Goal: Task Accomplishment & Management: Use online tool/utility

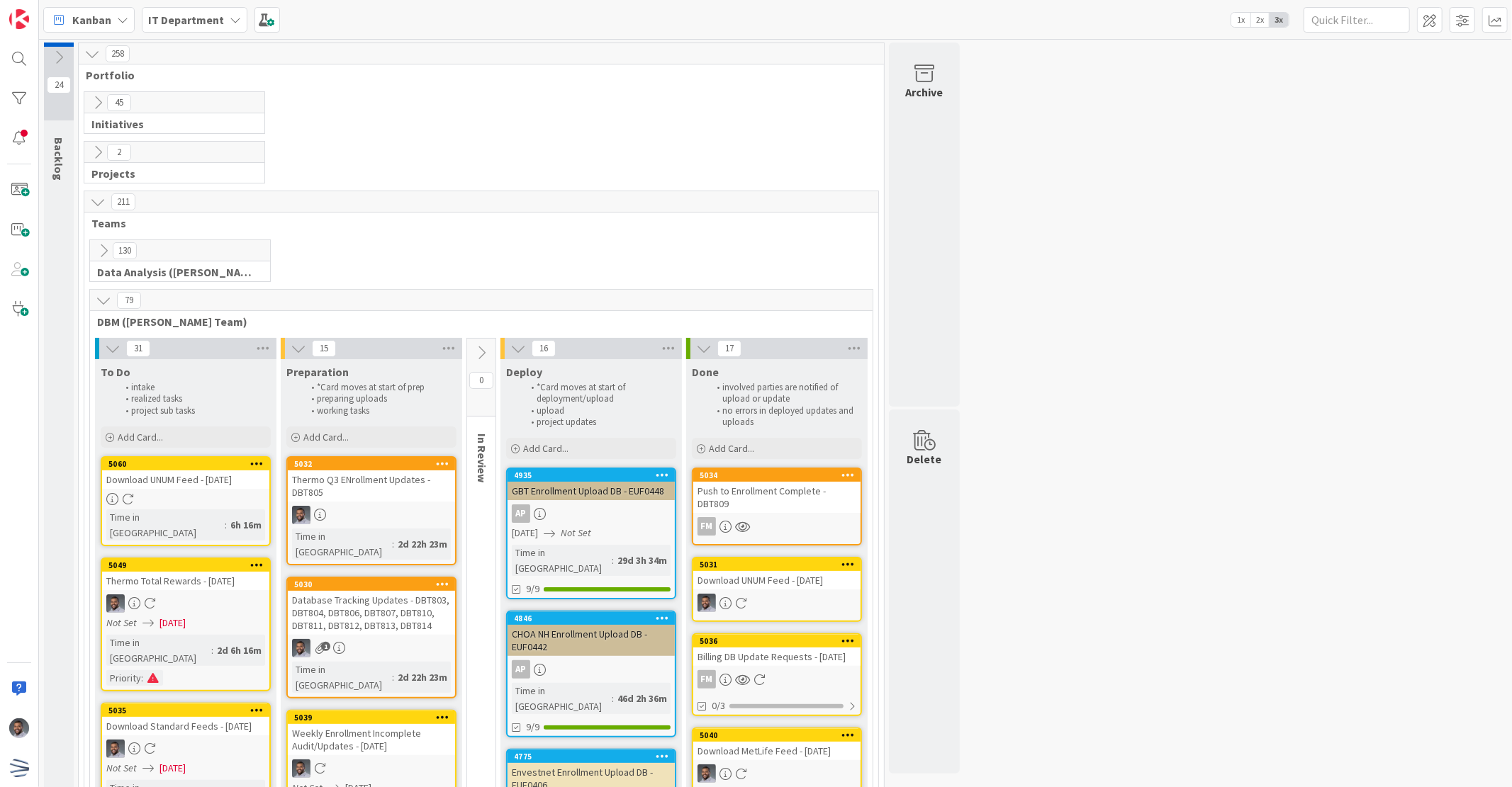
click at [418, 596] on div "Database Tracking Updates - DBT803, DBT804, DBT806, DBT807, DBT810, DBT811, DBT…" at bounding box center [371, 613] width 168 height 44
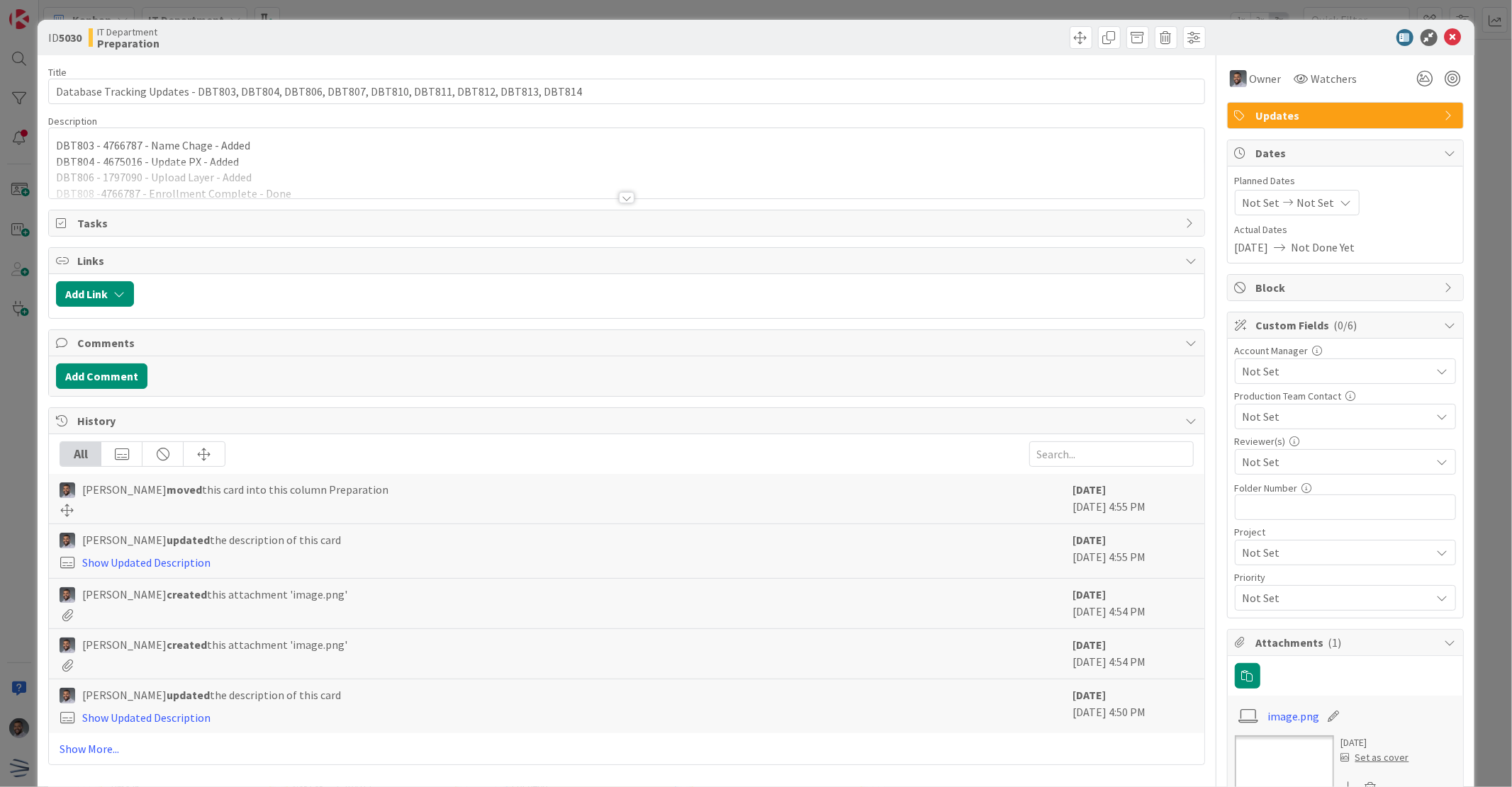
click at [320, 165] on div at bounding box center [626, 179] width 1155 height 36
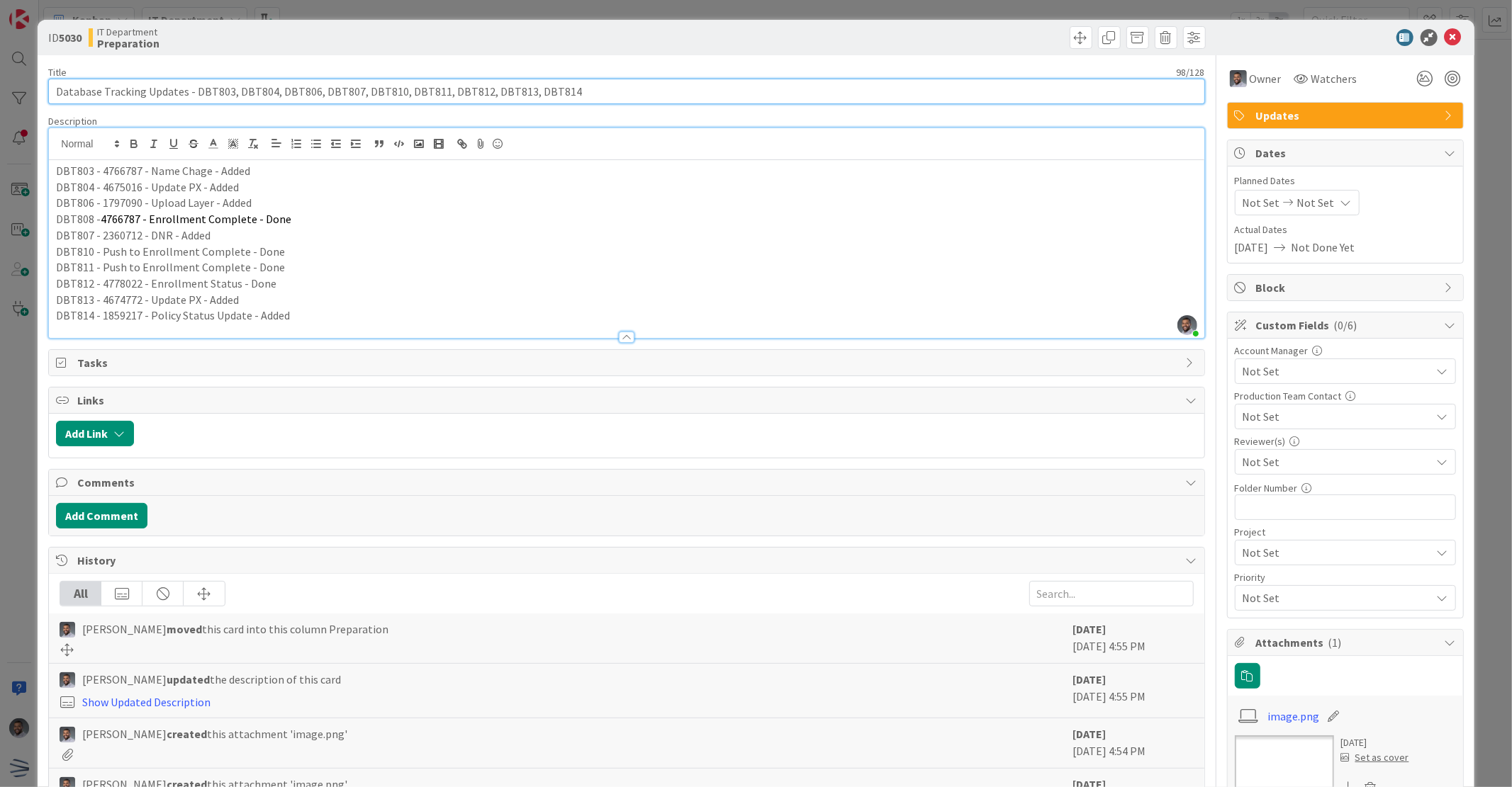
click at [569, 87] on input "Database Tracking Updates - DBT803, DBT804, DBT806, DBT807, DBT810, DBT811, DBT…" at bounding box center [625, 91] width 1156 height 26
paste input "DBT815"
type input "Database Tracking Updates - DBT803, DBT804, DBT806, DBT807, DBT810, DBT811, DBT…"
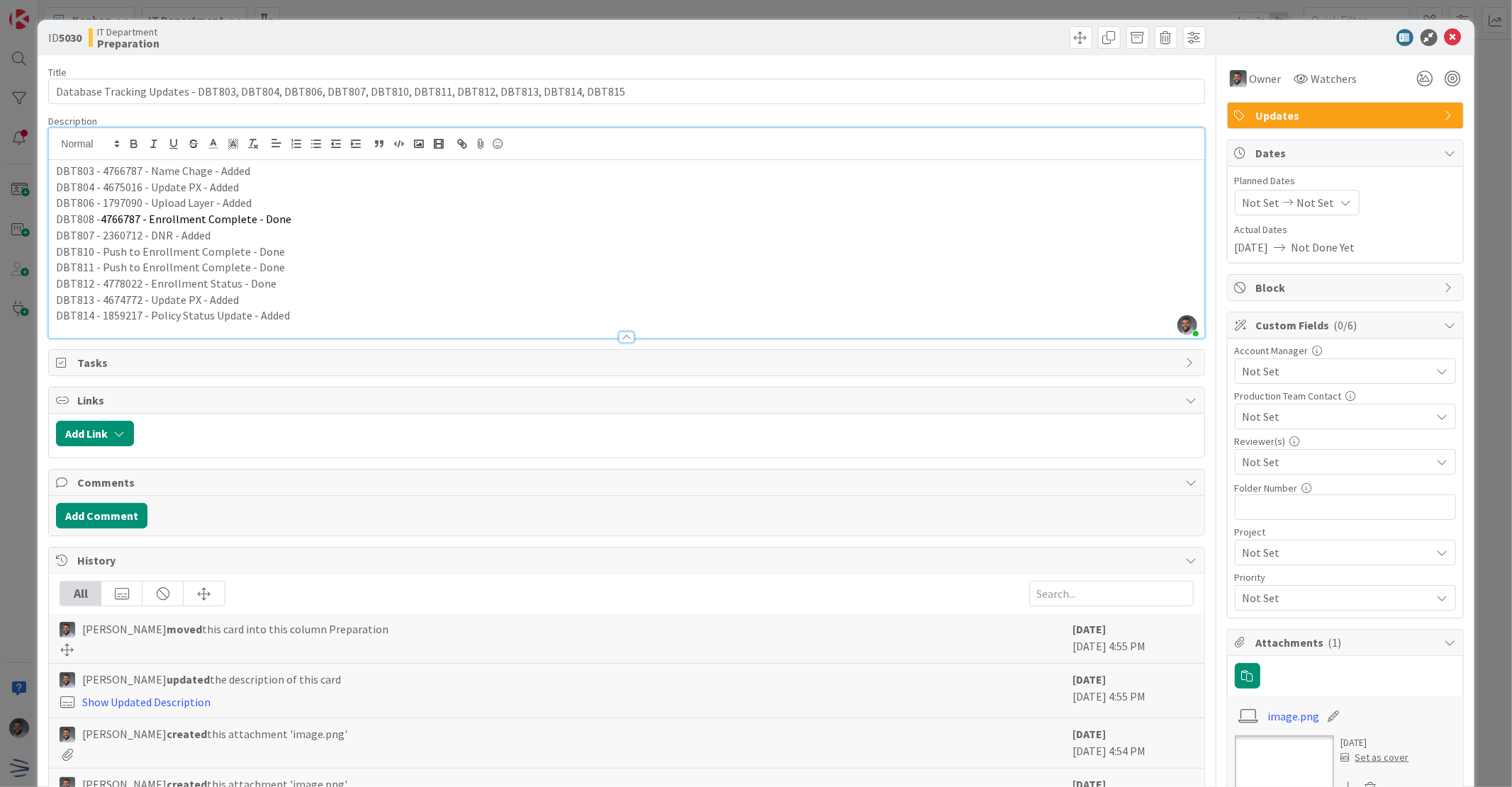
click at [314, 322] on p "DBT814 - 1859217 - Policy Status Update - Added" at bounding box center [626, 316] width 1140 height 17
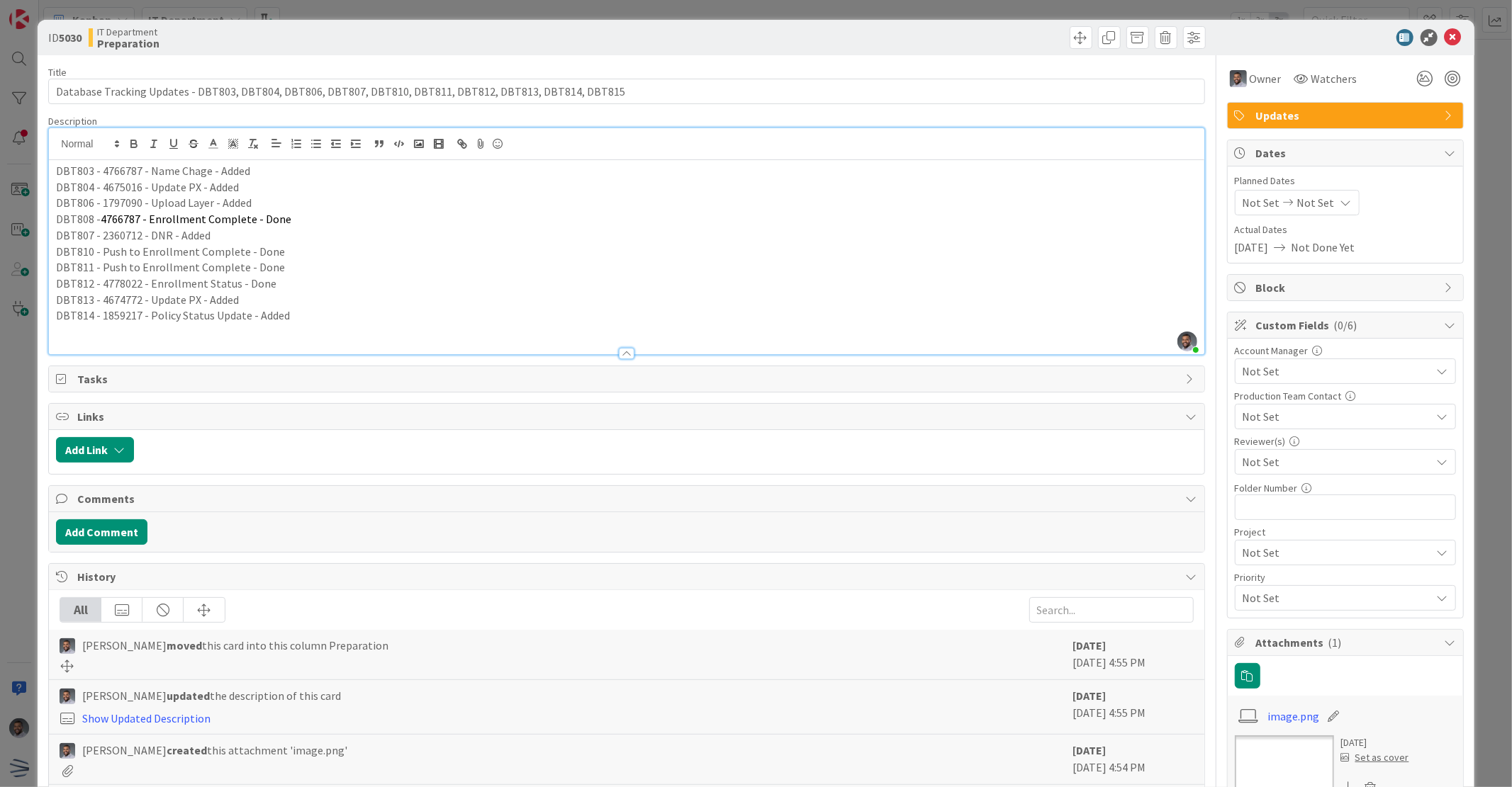
paste div
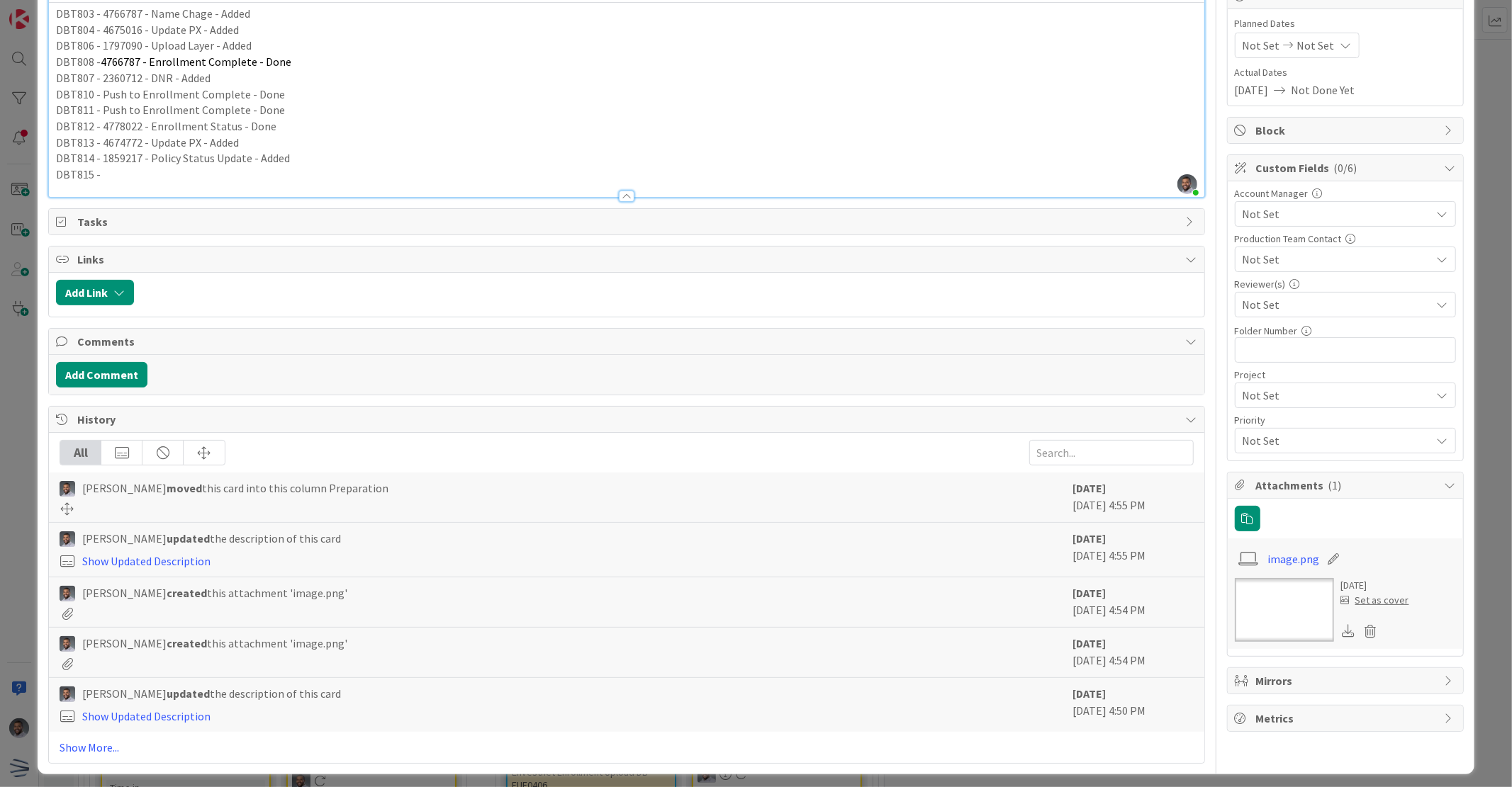
click at [137, 155] on p "DBT814 - 1859217 - Policy Status Update - Added" at bounding box center [626, 158] width 1140 height 17
click at [124, 171] on p "DBT815 -" at bounding box center [626, 175] width 1140 height 17
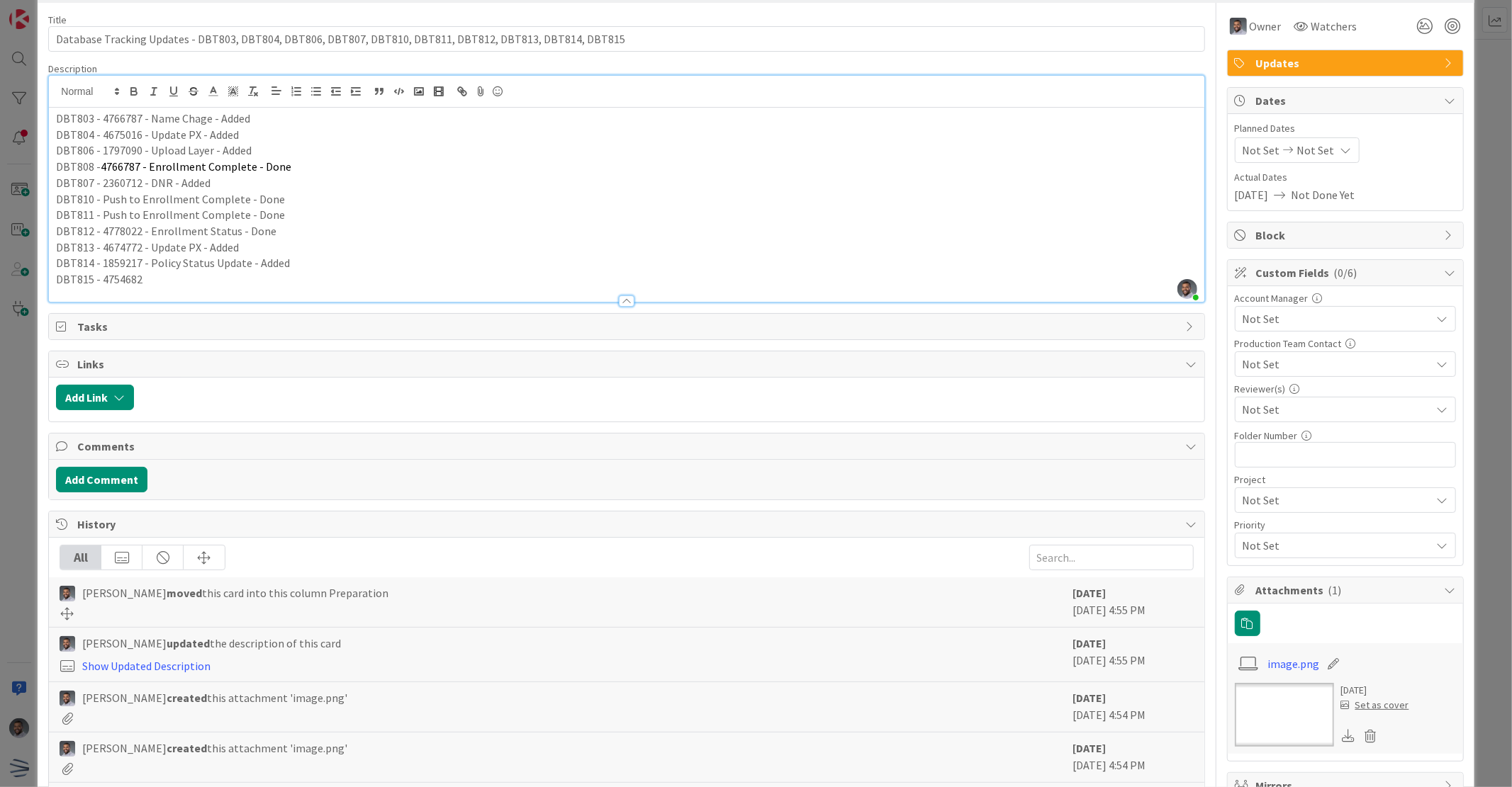
click at [238, 131] on p "DBT804 - 4675016 - Update PX - Added" at bounding box center [626, 135] width 1140 height 17
drag, startPoint x: 243, startPoint y: 133, endPoint x: 149, endPoint y: 134, distance: 94.0
click at [149, 134] on p "DBT804 - 4675016 - Update PX - Added" at bounding box center [626, 135] width 1140 height 17
copy p "Update PX - Added"
click at [168, 282] on p "DBT815 - 4754682" at bounding box center [626, 280] width 1140 height 17
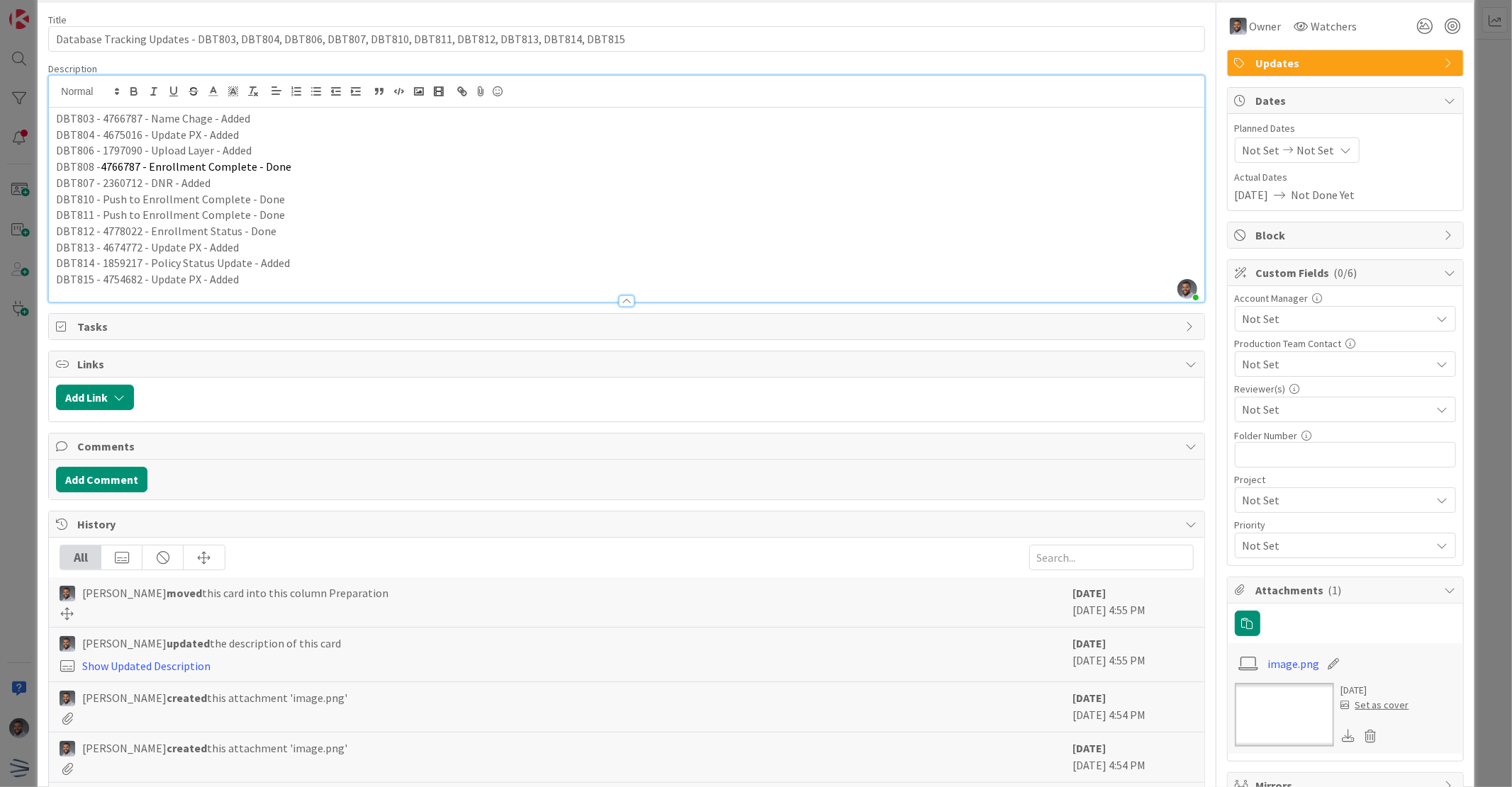
click at [398, 206] on p "DBT810 - Push to Enrollment Complete - Done" at bounding box center [626, 200] width 1140 height 17
click at [265, 287] on div at bounding box center [626, 295] width 1155 height 15
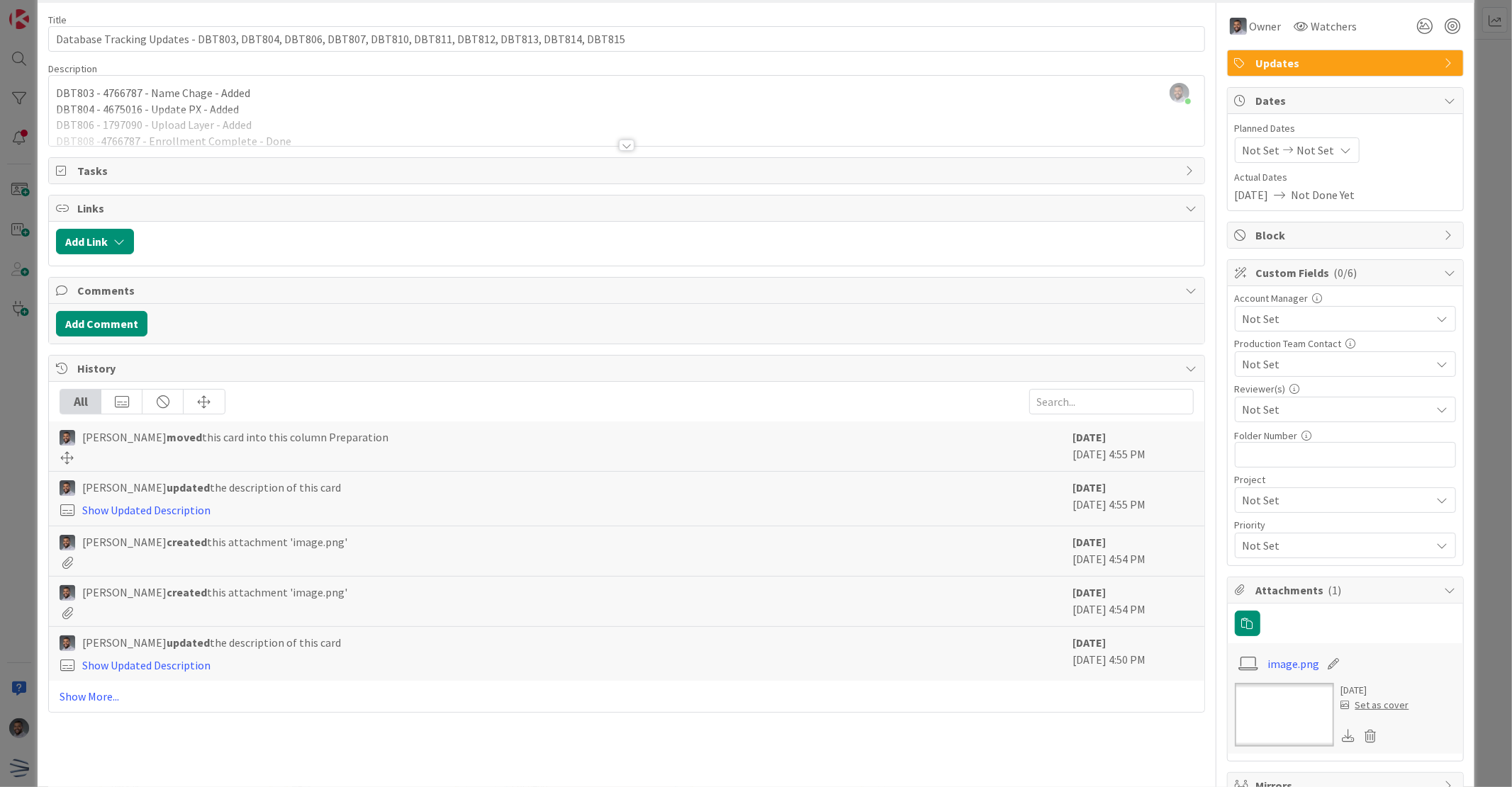
click at [337, 119] on div at bounding box center [626, 127] width 1155 height 36
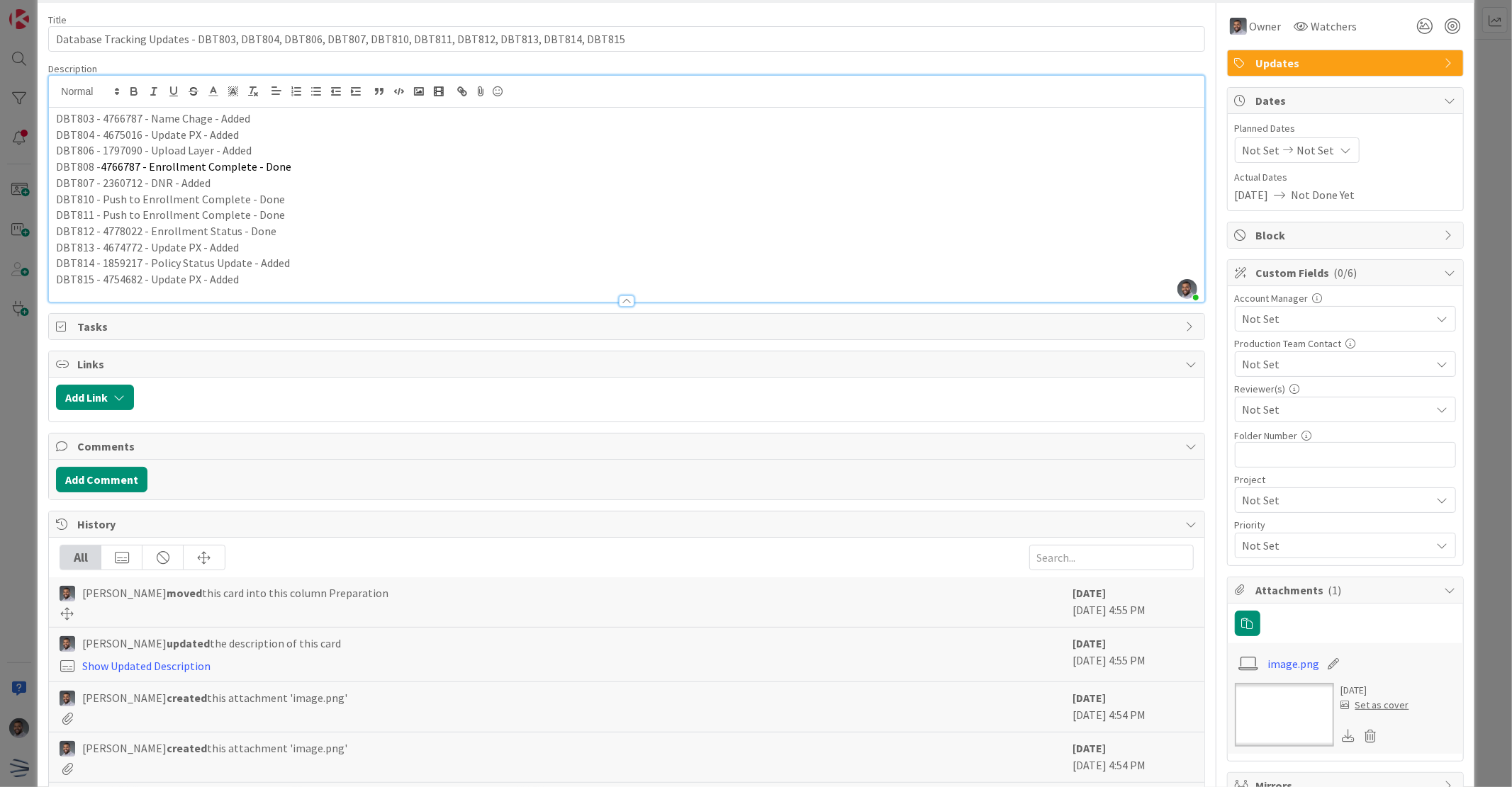
click at [247, 277] on p "DBT815 - 4754682 - Update PX - Added" at bounding box center [626, 280] width 1140 height 17
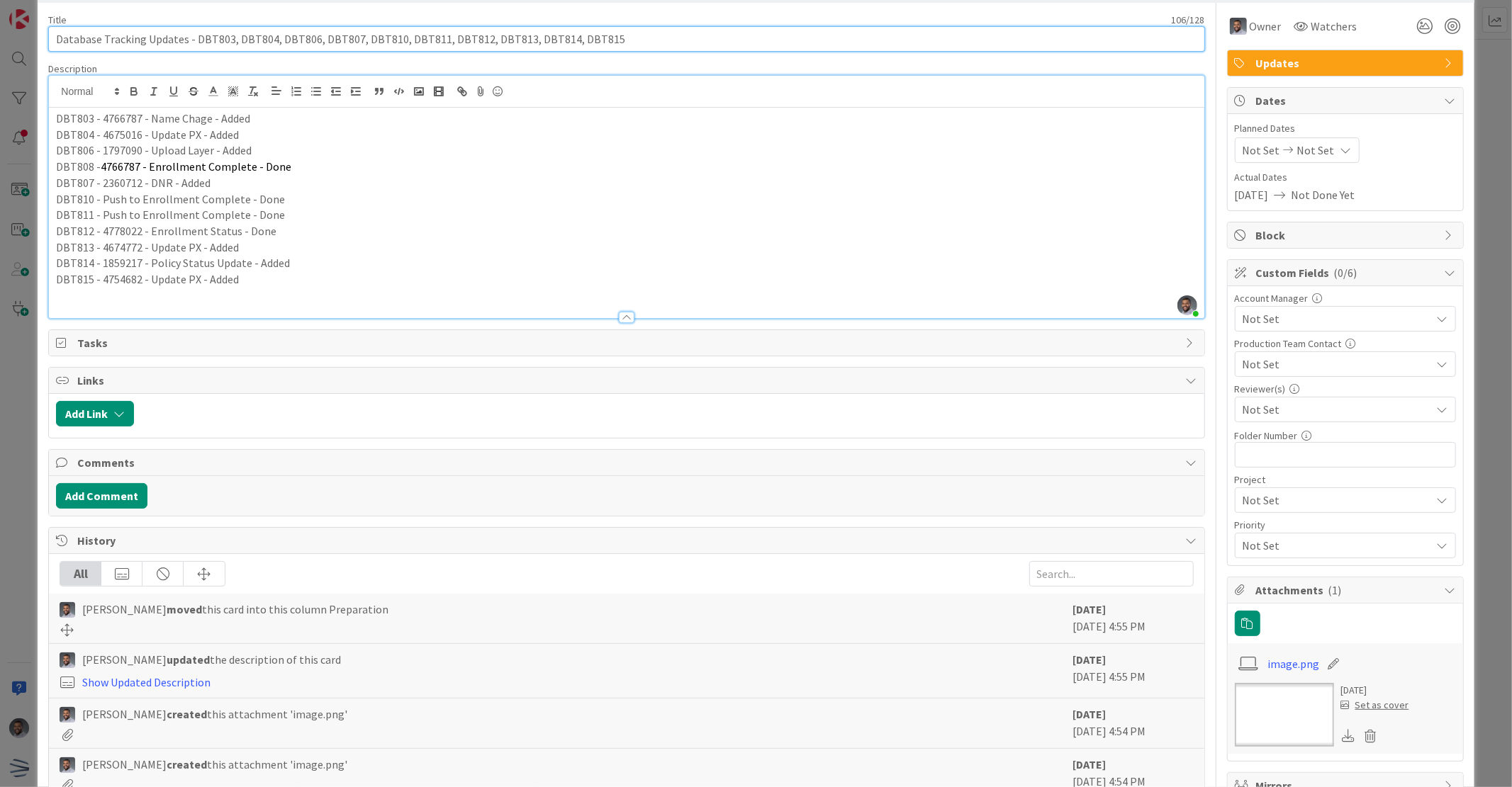
click at [631, 39] on input "Database Tracking Updates - DBT803, DBT804, DBT806, DBT807, DBT810, DBT811, DBT…" at bounding box center [625, 39] width 1156 height 26
paste input "DBT816"
type input "Database Tracking Updates - DBT803, DBT804, DBT806, DBT807, DBT810, DBT811, DBT…"
click at [155, 293] on p at bounding box center [626, 295] width 1140 height 17
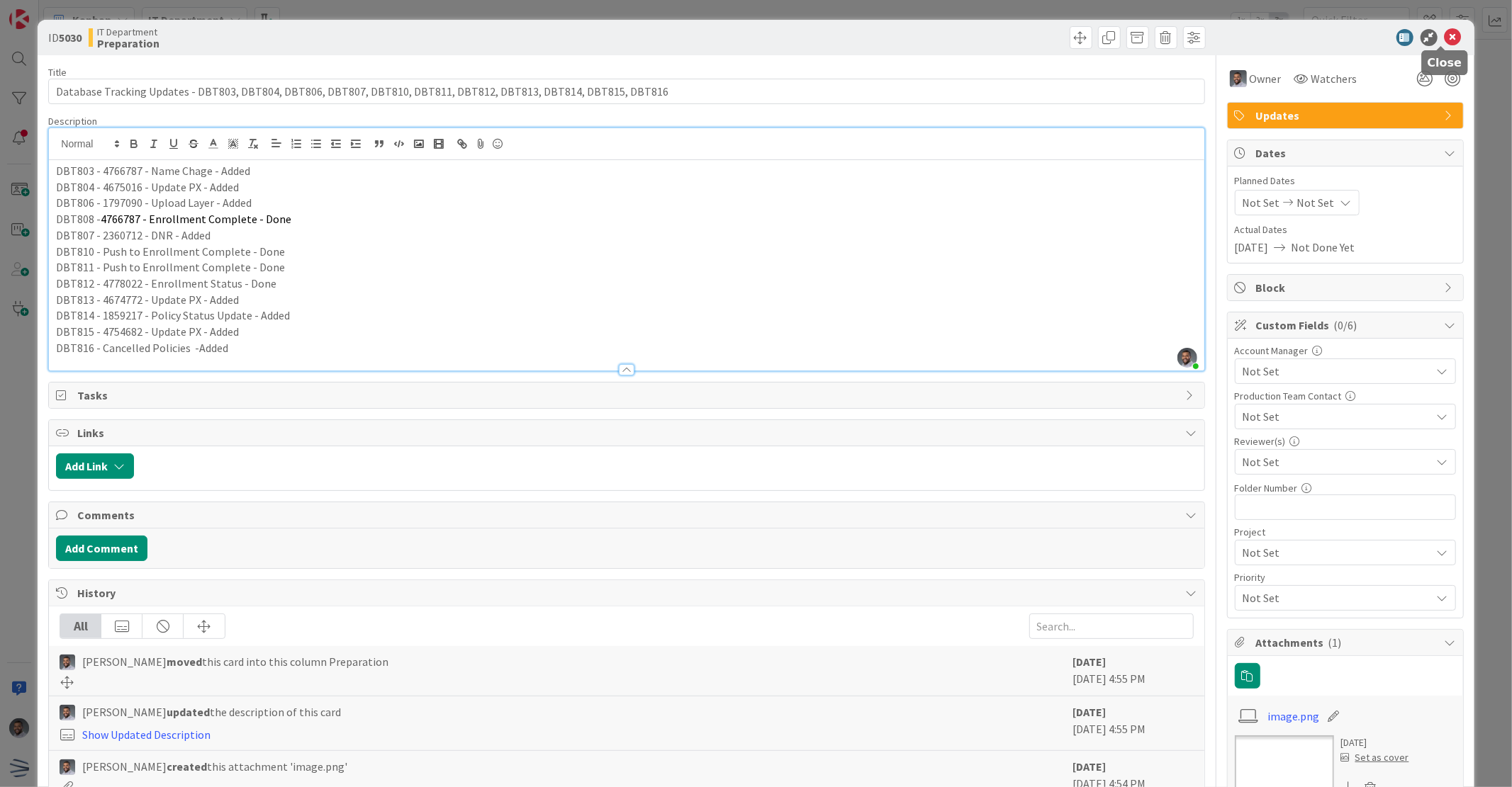
click at [1444, 36] on icon at bounding box center [1452, 38] width 17 height 17
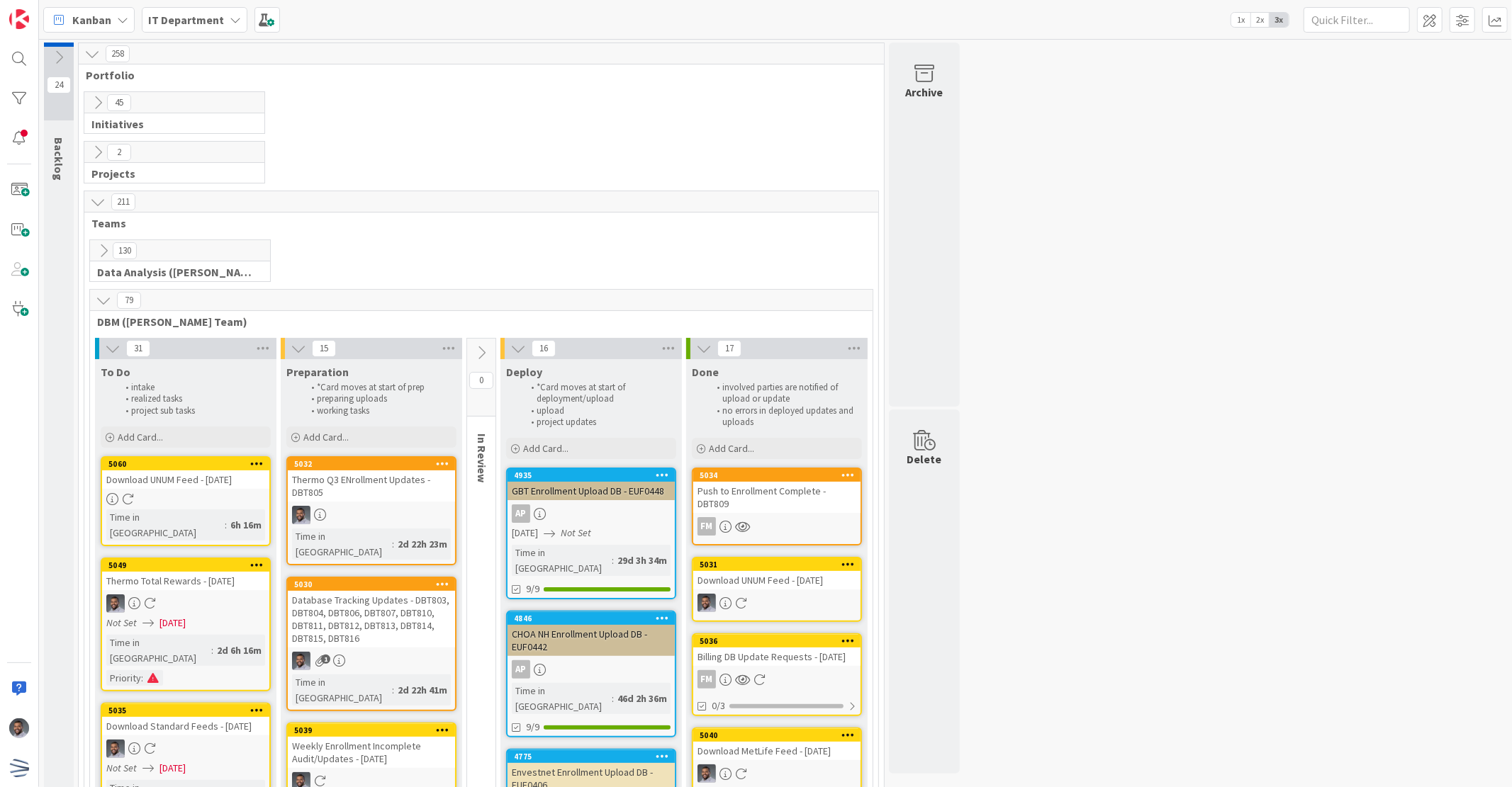
click at [178, 476] on div "Download UNUM Feed - [DATE]" at bounding box center [186, 480] width 168 height 18
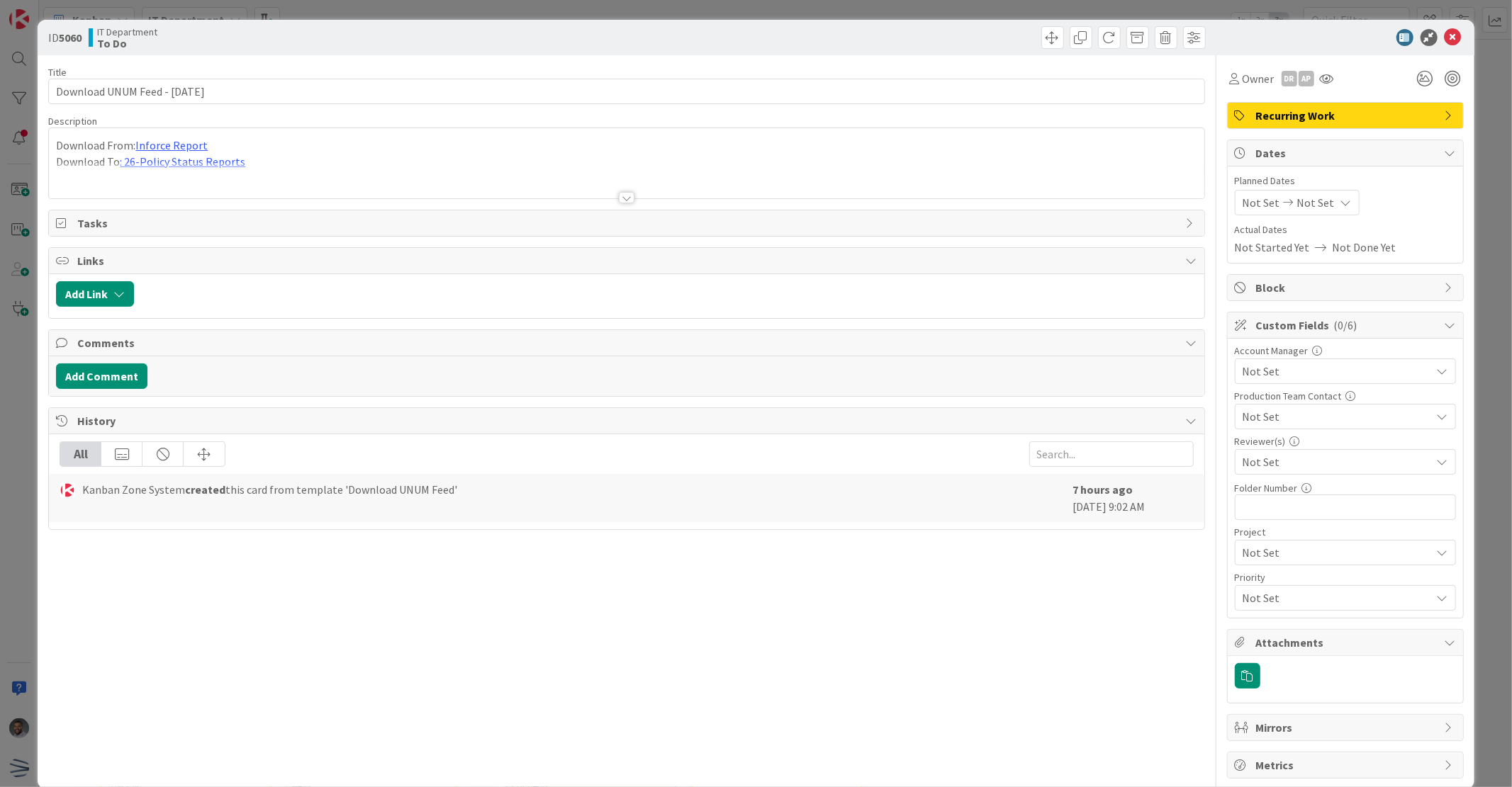
click at [1285, 83] on div "DR AP" at bounding box center [1297, 78] width 32 height 16
click at [1298, 80] on div "AP" at bounding box center [1306, 78] width 16 height 16
click at [1263, 103] on link "Remove" at bounding box center [1257, 105] width 112 height 23
click at [1281, 84] on div "DR" at bounding box center [1288, 78] width 16 height 16
click at [1265, 98] on link "Remove" at bounding box center [1240, 105] width 112 height 23
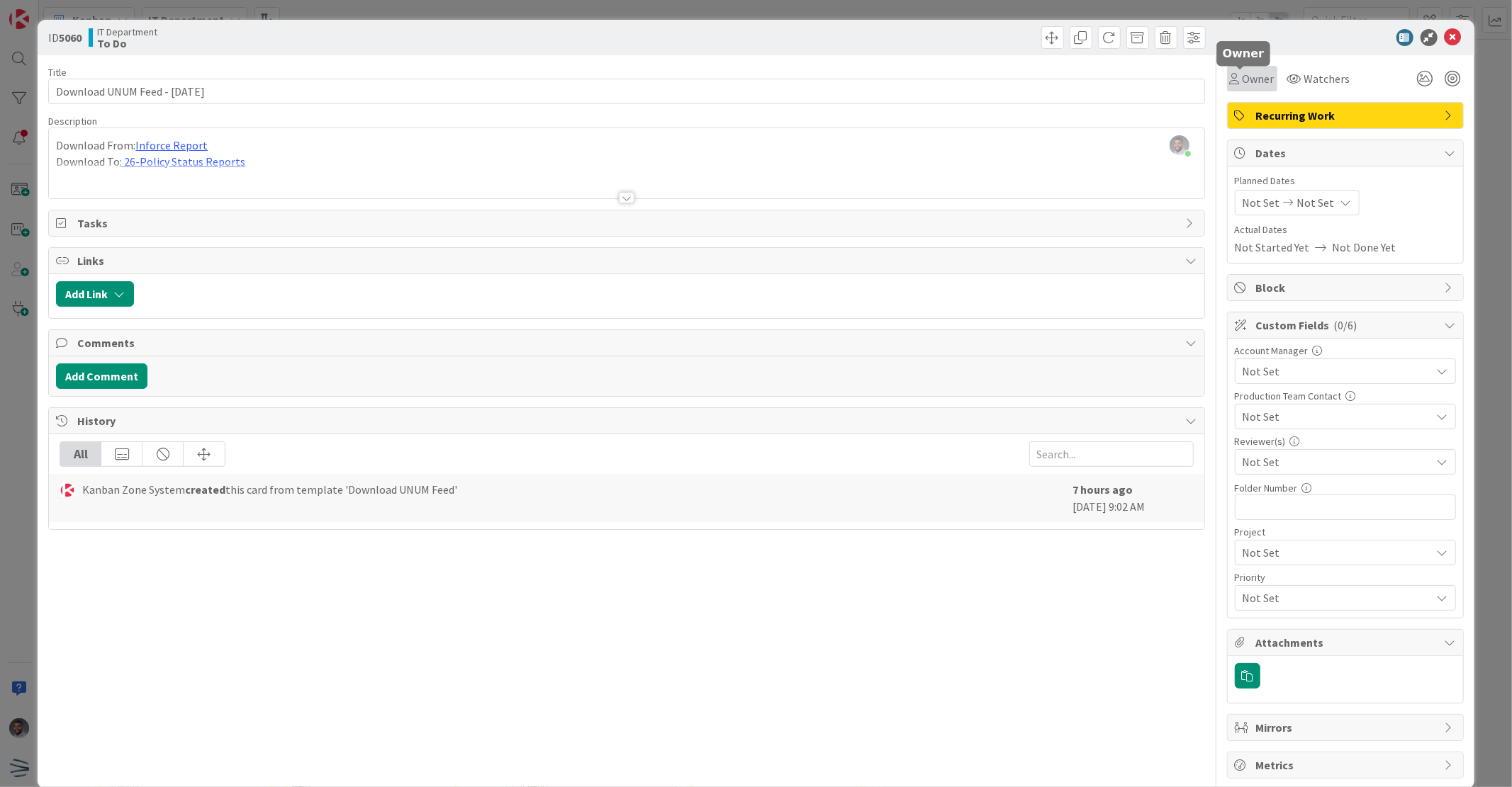
click at [1252, 80] on span "Owner" at bounding box center [1258, 78] width 32 height 17
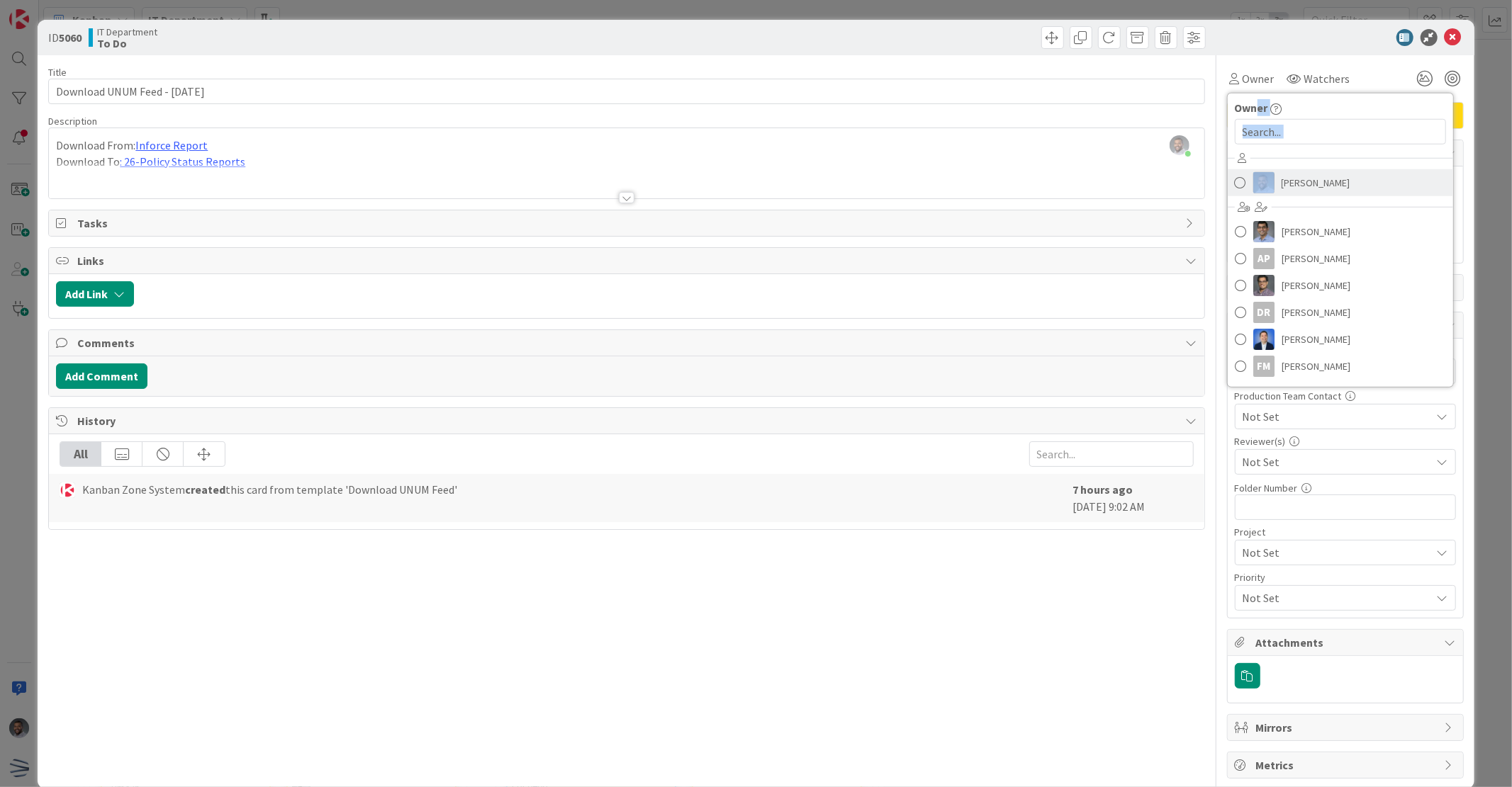
drag, startPoint x: 1246, startPoint y: 110, endPoint x: 1258, endPoint y: 184, distance: 75.0
click at [1258, 184] on div "Owner [PERSON_NAME] [PERSON_NAME] AP [PERSON_NAME] [PERSON_NAME] DR [PERSON_NAM…" at bounding box center [1340, 240] width 227 height 295
click at [1259, 184] on img at bounding box center [1263, 182] width 21 height 21
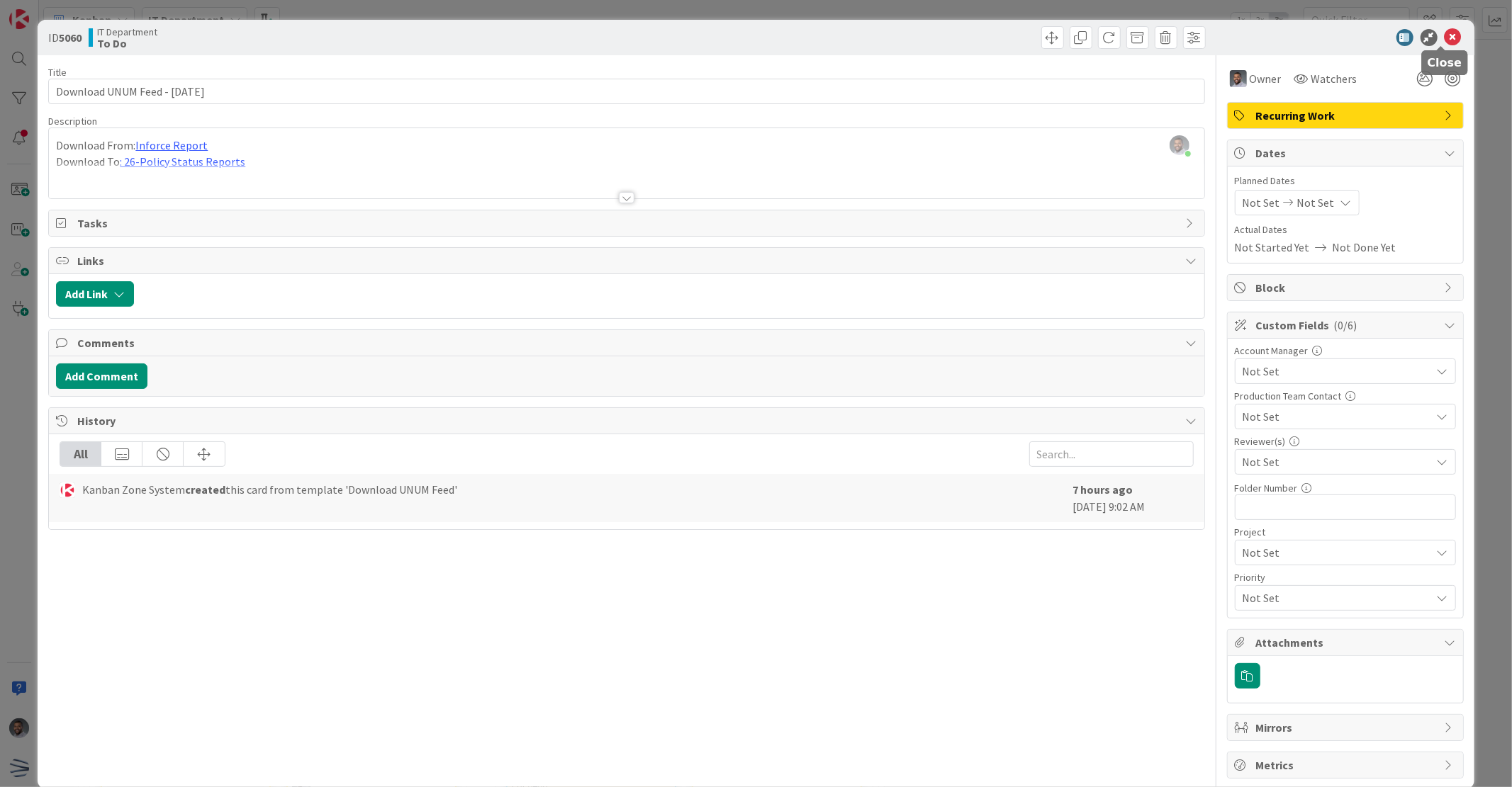
click at [1444, 41] on icon at bounding box center [1452, 38] width 17 height 17
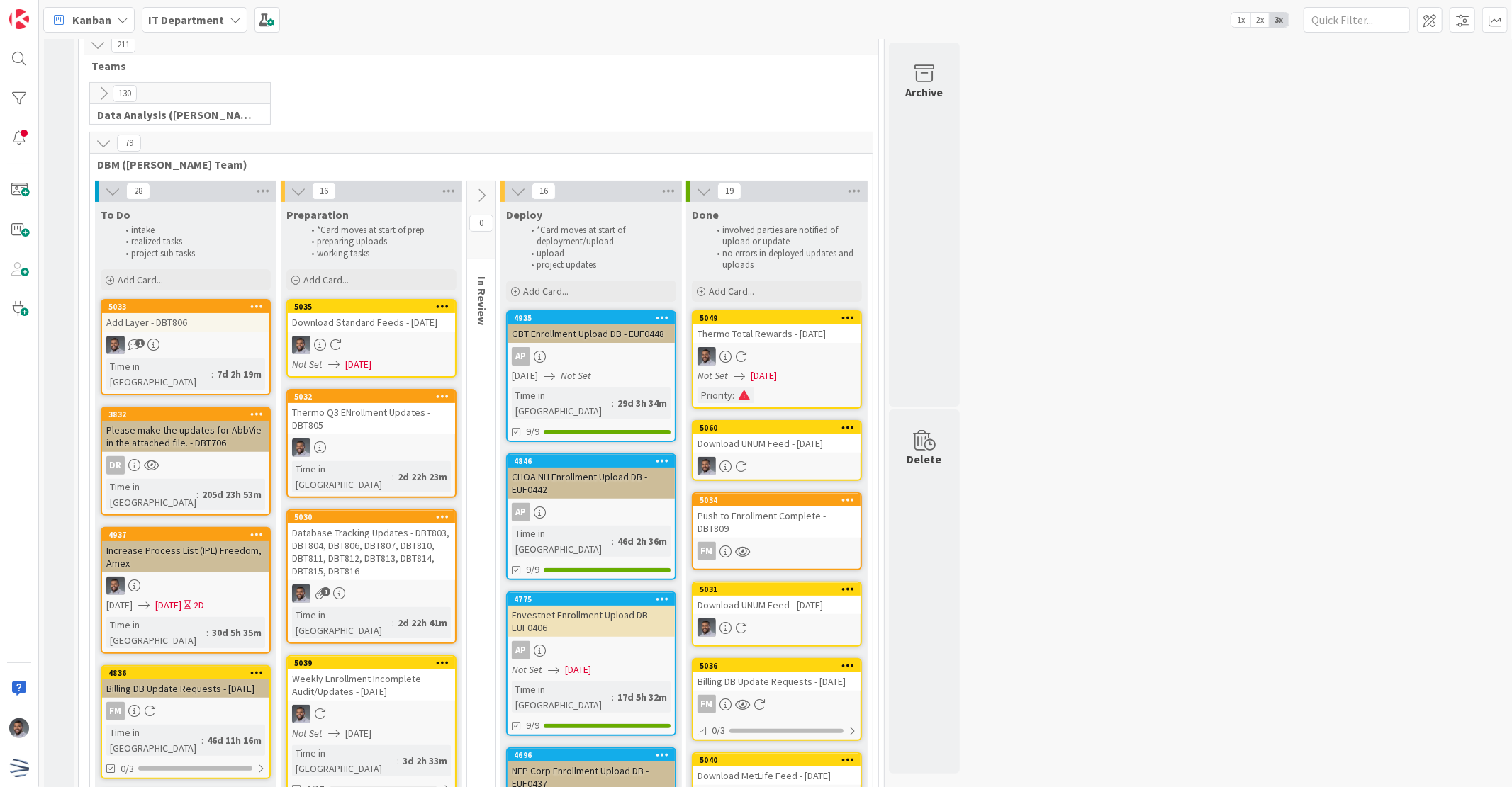
scroll to position [210, 0]
